Goal: Task Accomplishment & Management: Manage account settings

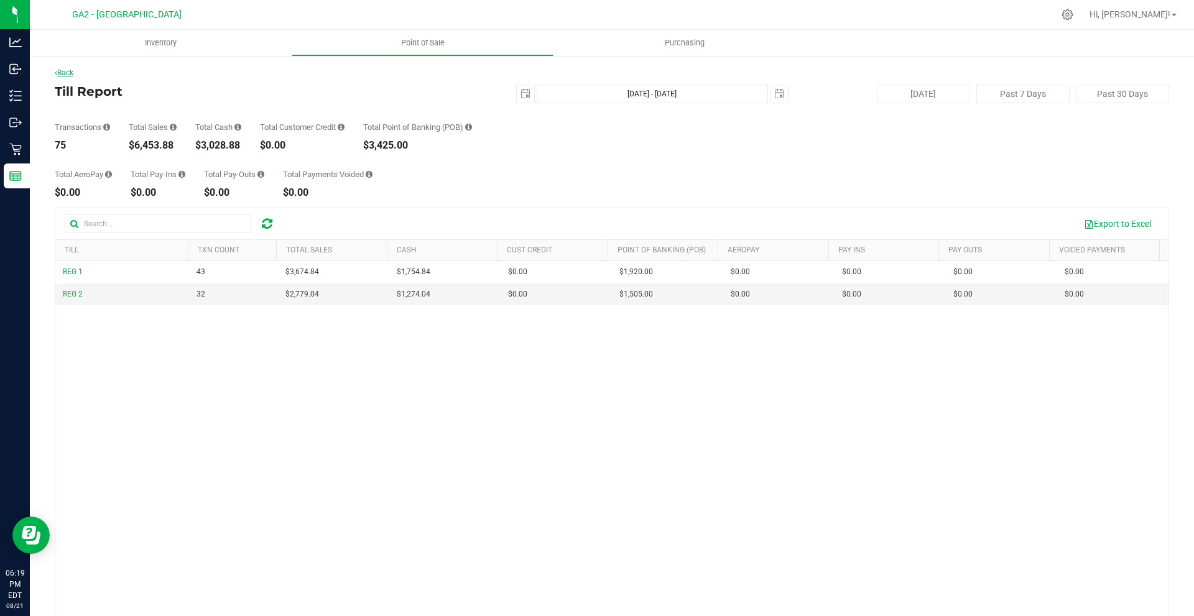
click at [58, 73] on link "Back" at bounding box center [64, 72] width 19 height 9
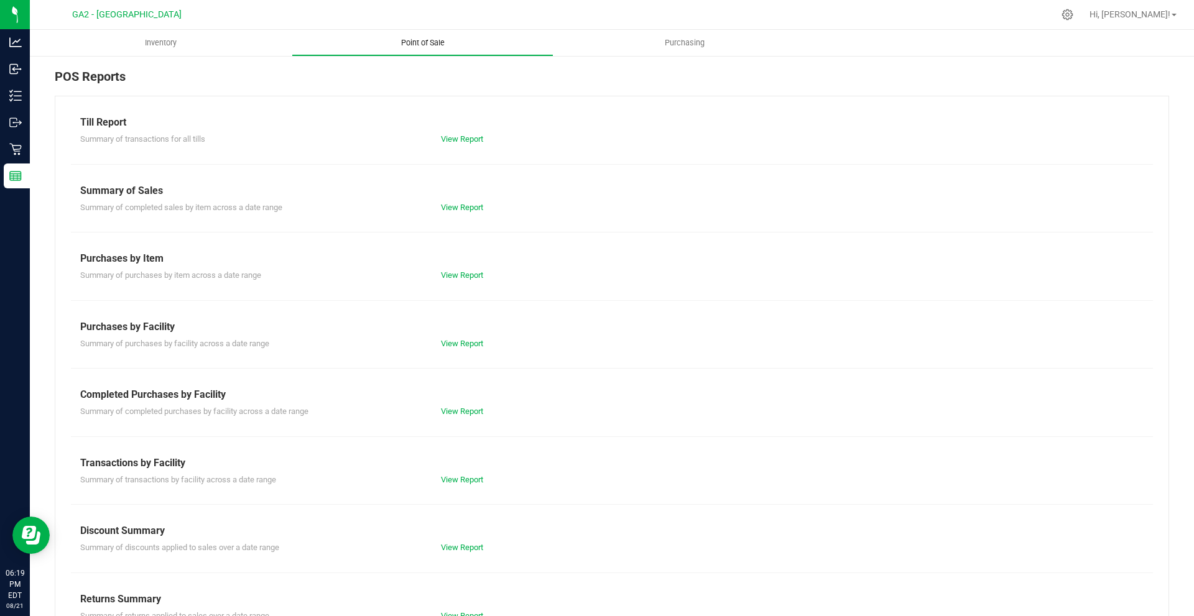
click at [432, 41] on span "Point of Sale" at bounding box center [422, 42] width 77 height 11
click at [447, 141] on link "View Report" at bounding box center [462, 138] width 42 height 9
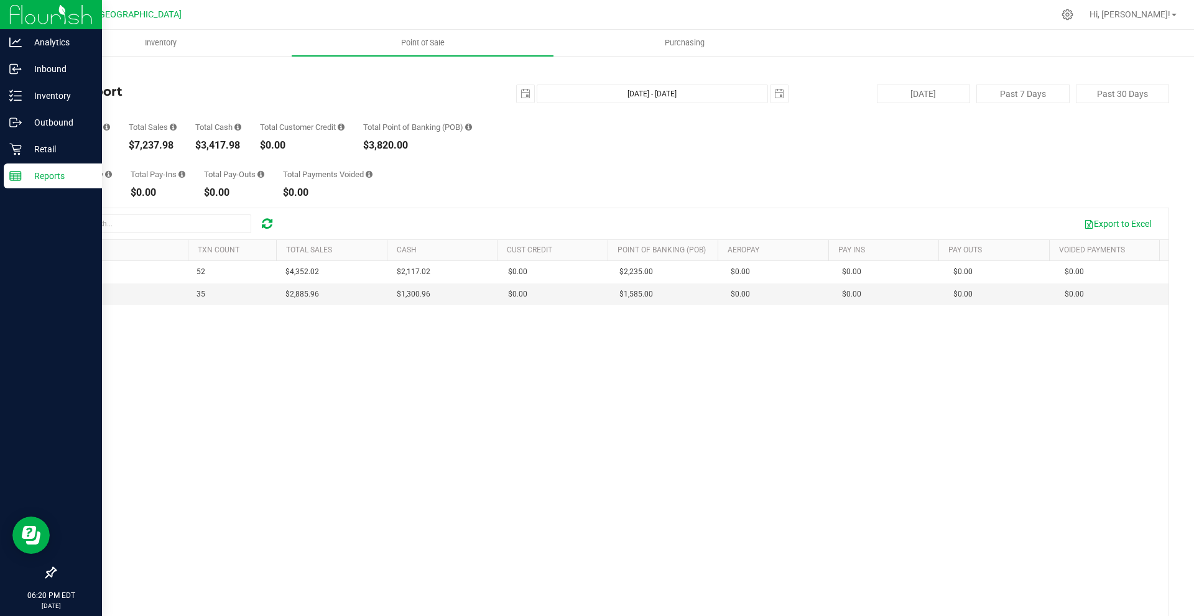
click at [28, 175] on p "Reports" at bounding box center [59, 175] width 75 height 15
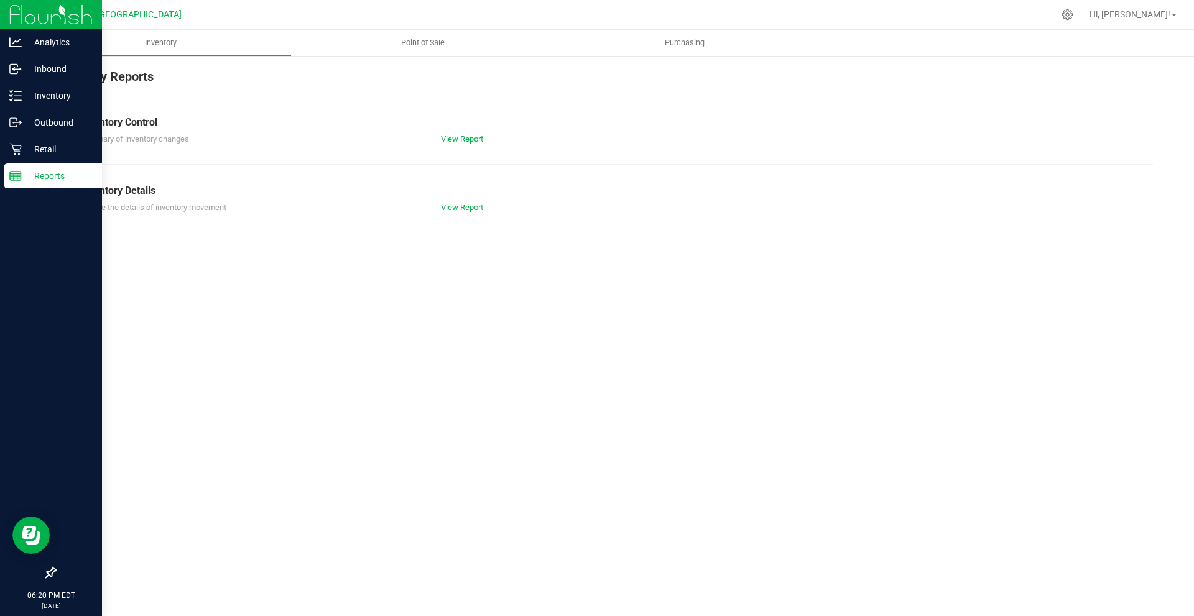
click at [28, 175] on p "Reports" at bounding box center [59, 175] width 75 height 15
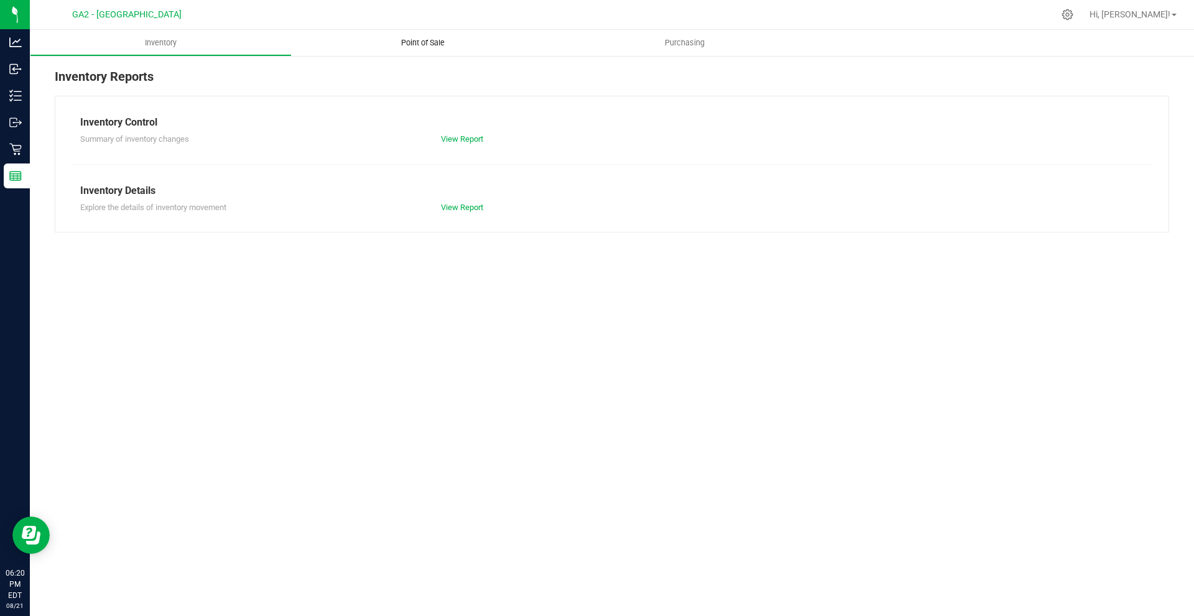
click at [386, 42] on span "Point of Sale" at bounding box center [422, 42] width 77 height 11
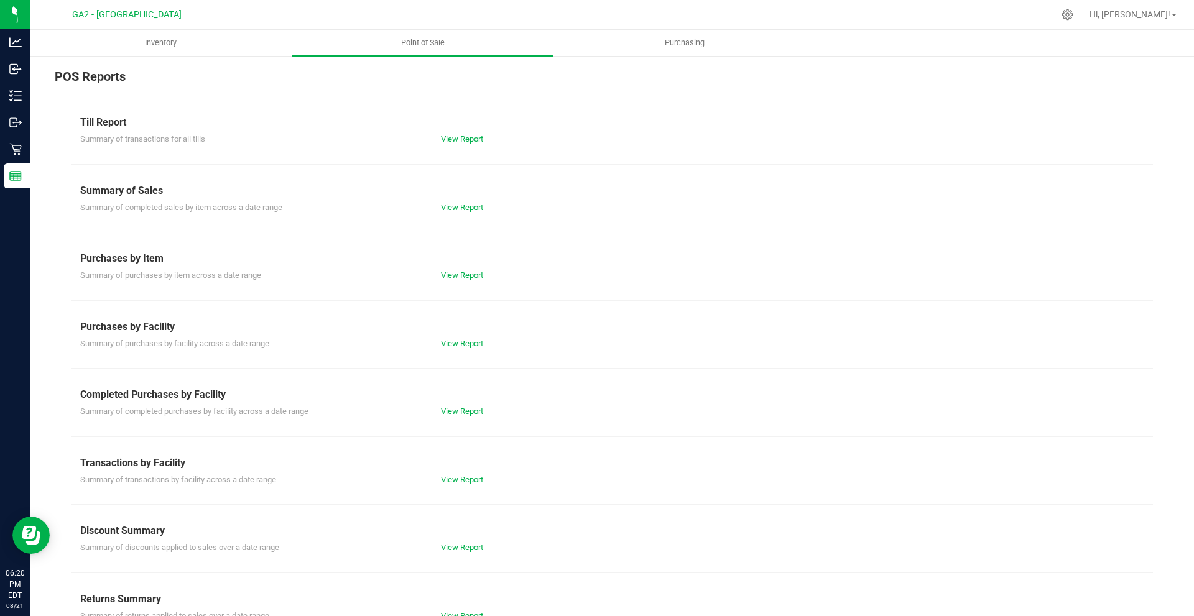
click at [462, 205] on link "View Report" at bounding box center [462, 207] width 42 height 9
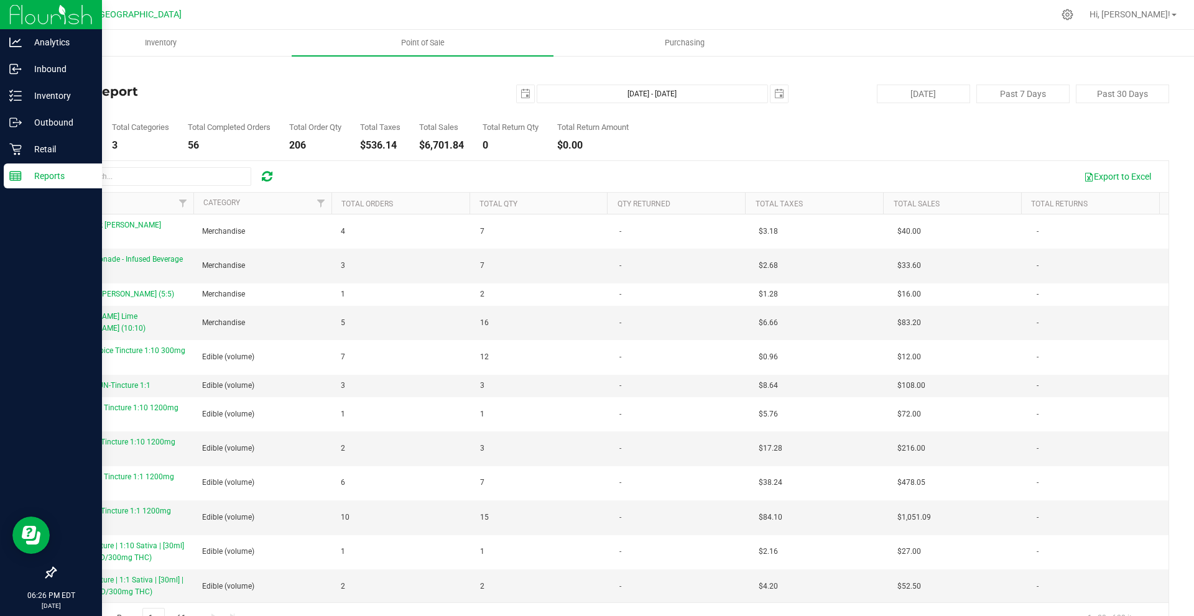
click at [30, 176] on p "Reports" at bounding box center [59, 175] width 75 height 15
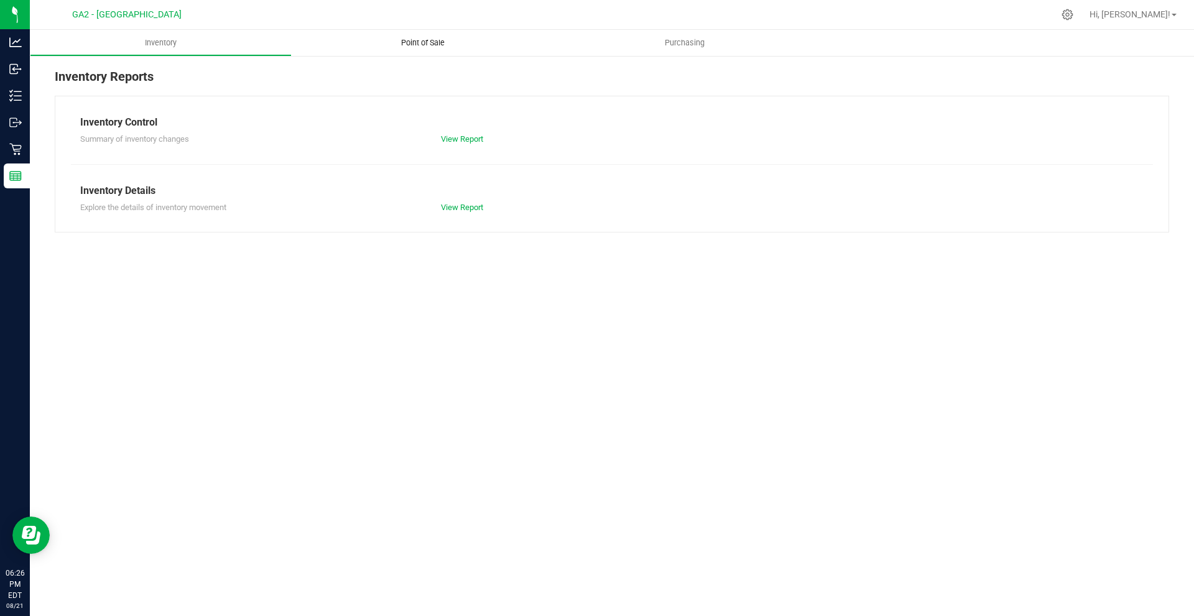
click at [427, 39] on span "Point of Sale" at bounding box center [422, 42] width 77 height 11
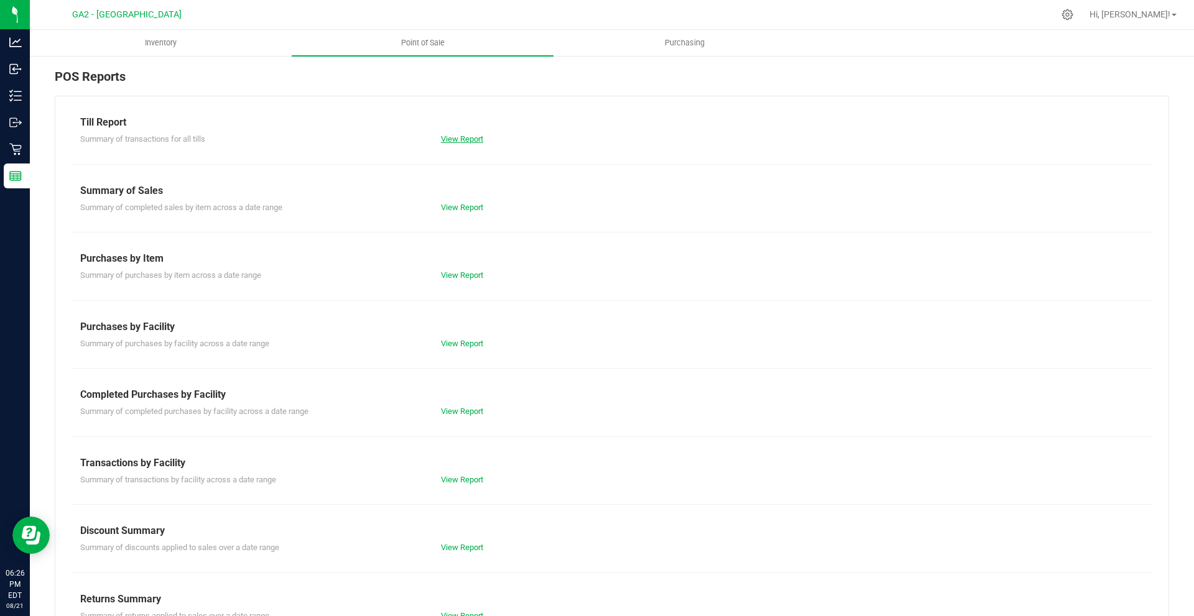
click at [450, 137] on link "View Report" at bounding box center [462, 138] width 42 height 9
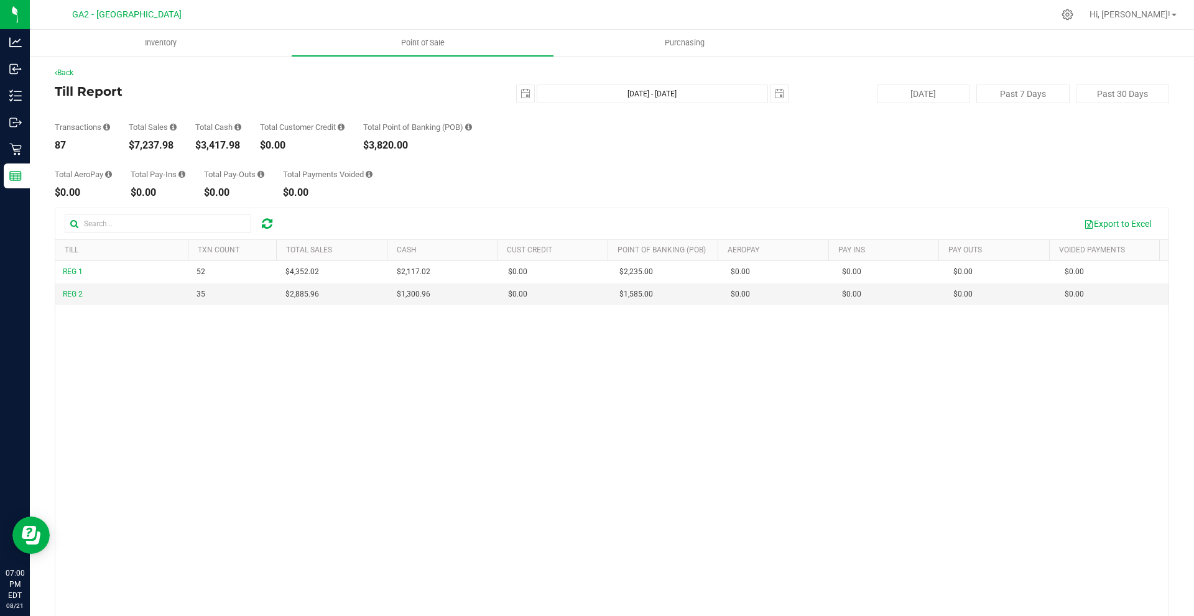
click at [223, 159] on div "Total AeroPay $0.00 Total Pay-Ins $0.00 Total Pay-Outs $0.00 Total Payments Voi…" at bounding box center [612, 173] width 1114 height 47
click at [507, 221] on div "Export to Excel" at bounding box center [722, 223] width 873 height 21
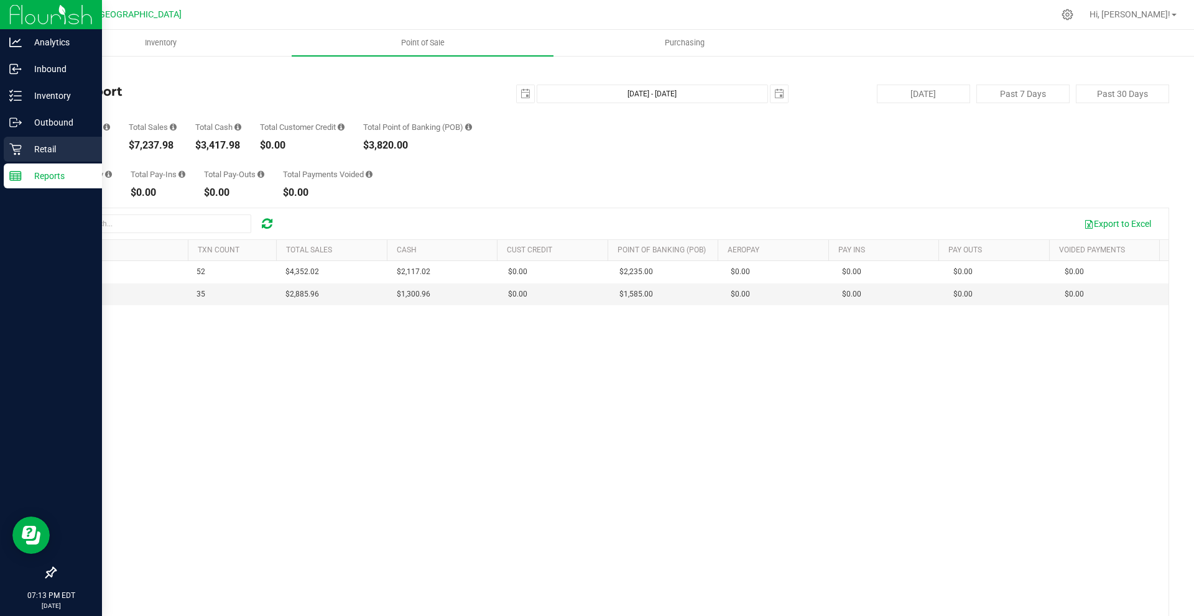
click at [11, 155] on div "Retail" at bounding box center [53, 149] width 98 height 25
click at [20, 150] on icon at bounding box center [15, 149] width 12 height 12
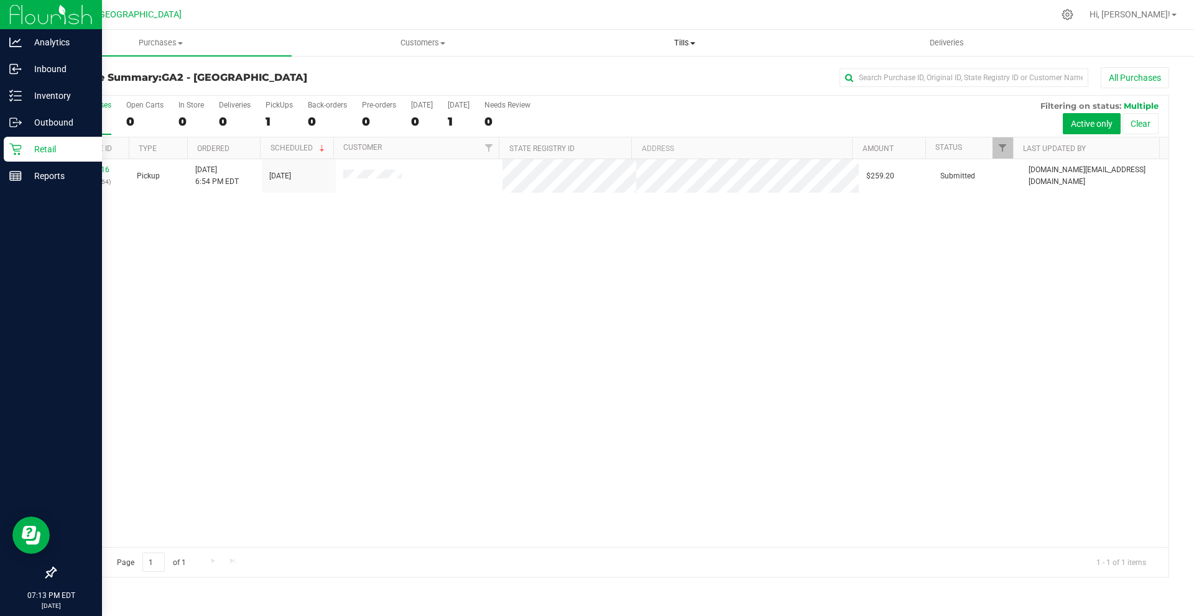
click at [685, 43] on span "Tills" at bounding box center [684, 42] width 261 height 11
click at [685, 72] on li "Manage tills" at bounding box center [684, 75] width 262 height 15
